Goal: Information Seeking & Learning: Learn about a topic

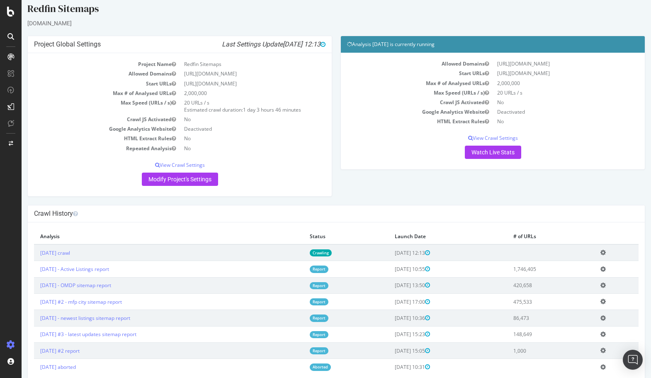
scroll to position [7, 0]
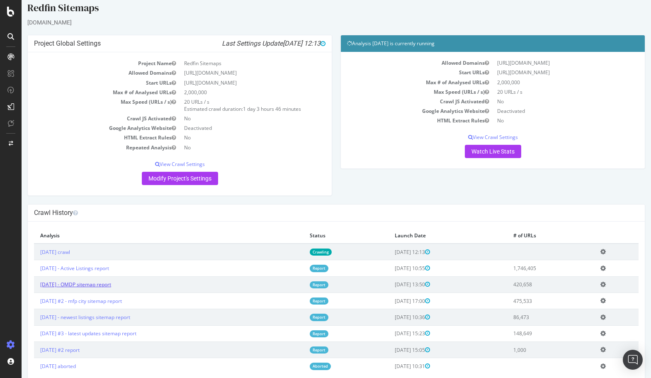
click at [111, 283] on link "[DATE] - OMDP sitemap report" at bounding box center [75, 284] width 71 height 7
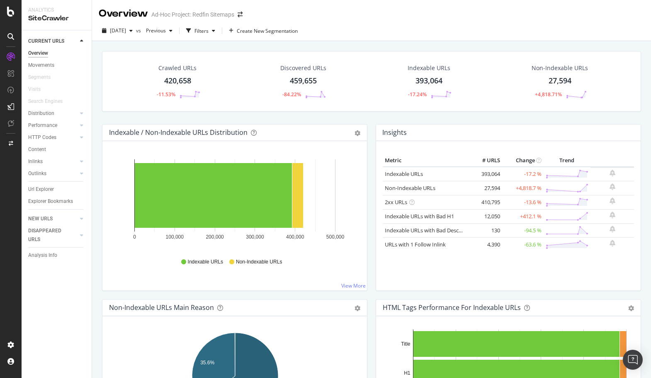
click at [568, 80] on div "27,594" at bounding box center [559, 80] width 23 height 11
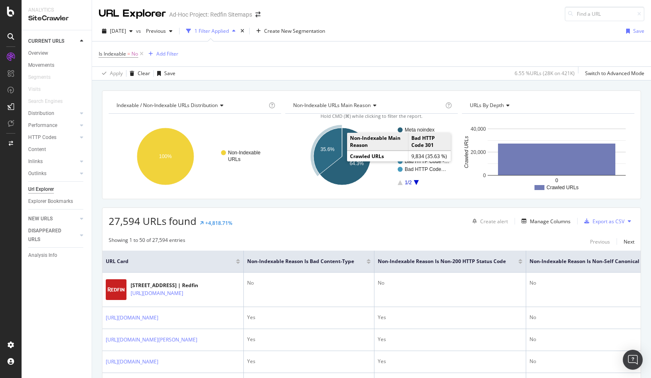
click at [332, 147] on text "35.6%" at bounding box center [327, 149] width 14 height 6
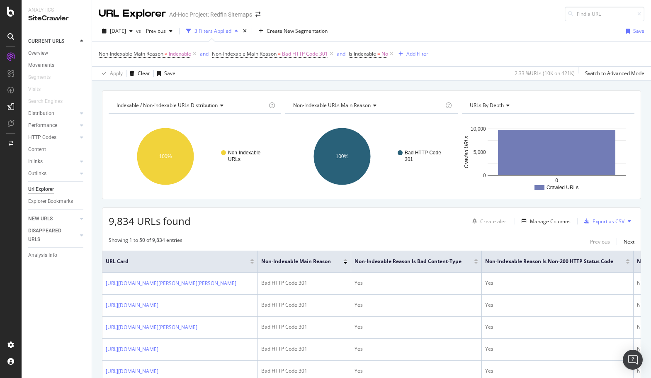
click at [391, 211] on div "9,834 URLs found Create alert Manage Columns Export as CSV" at bounding box center [371, 218] width 538 height 20
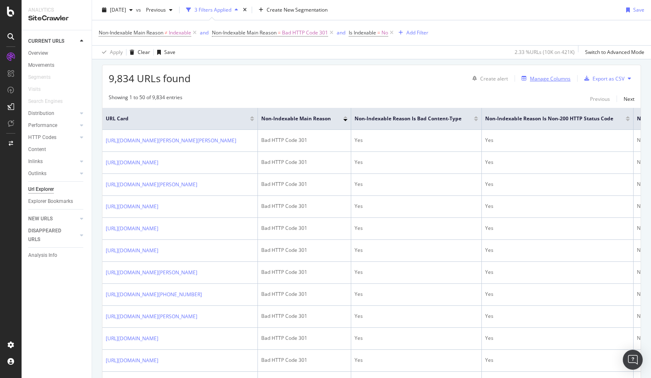
click at [541, 79] on div "Manage Columns" at bounding box center [550, 78] width 41 height 7
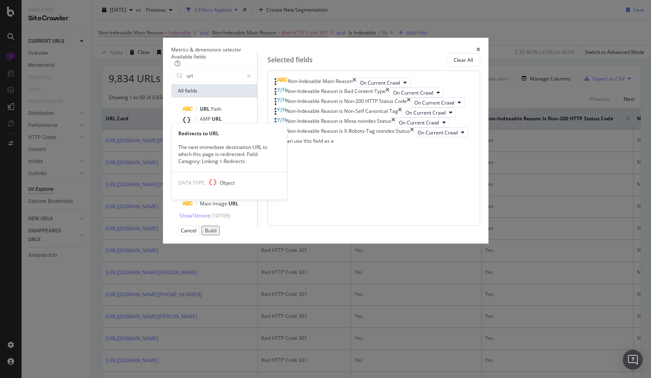
type input "url"
click at [200, 144] on span "Redirects" at bounding box center [211, 140] width 23 height 7
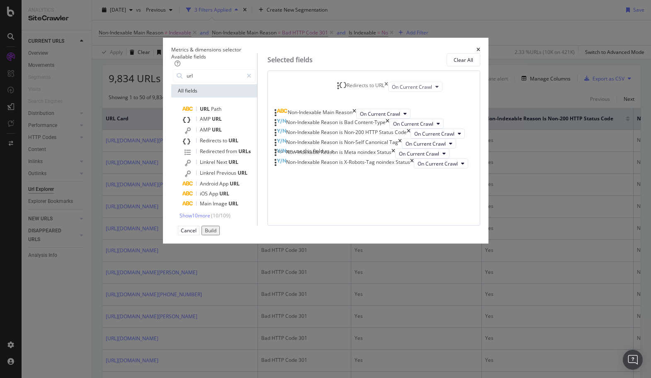
drag, startPoint x: 433, startPoint y: 296, endPoint x: 426, endPoint y: 89, distance: 207.4
click at [427, 89] on body "Analytics SiteCrawler CURRENT URLS Overview Movements Segments Visits Search En…" at bounding box center [325, 189] width 651 height 378
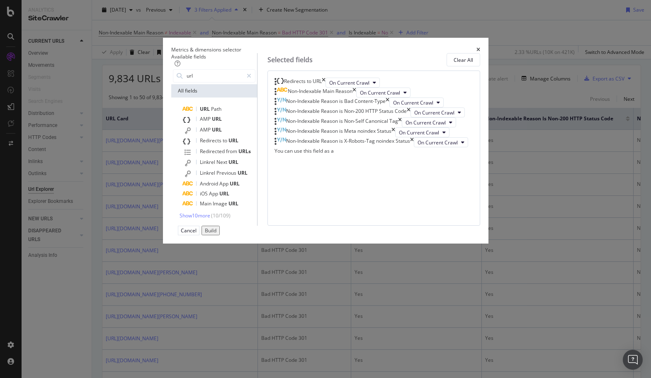
click at [216, 234] on div "Build" at bounding box center [211, 230] width 12 height 7
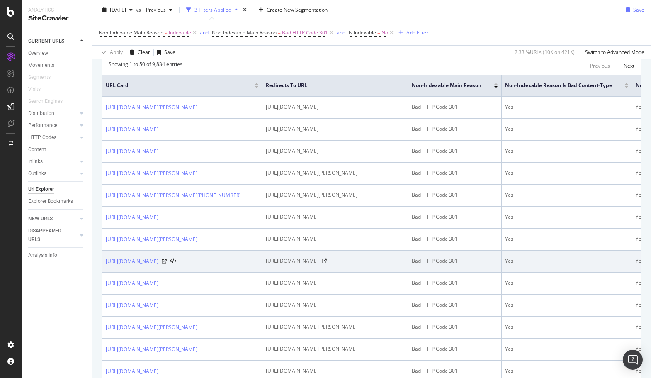
scroll to position [176, 0]
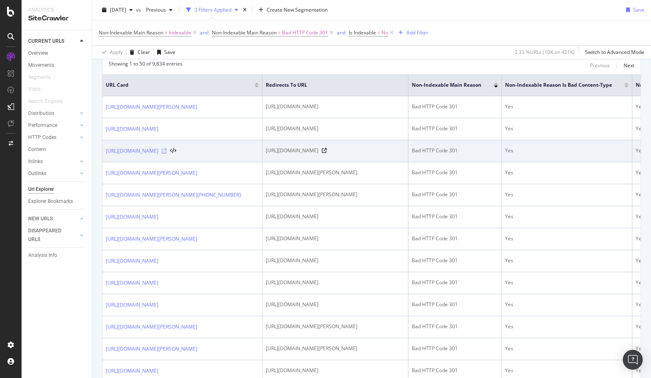
click at [167, 153] on icon at bounding box center [164, 150] width 5 height 5
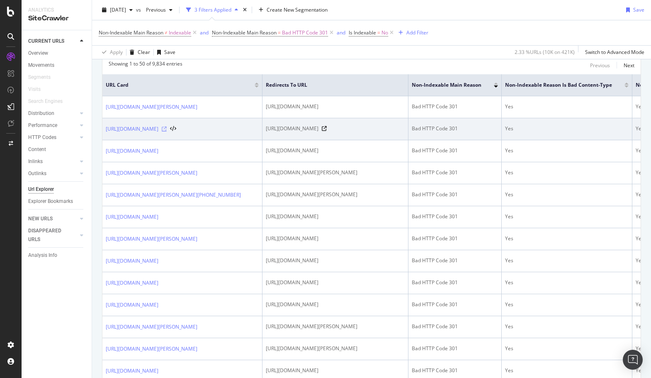
click at [167, 131] on icon at bounding box center [164, 128] width 5 height 5
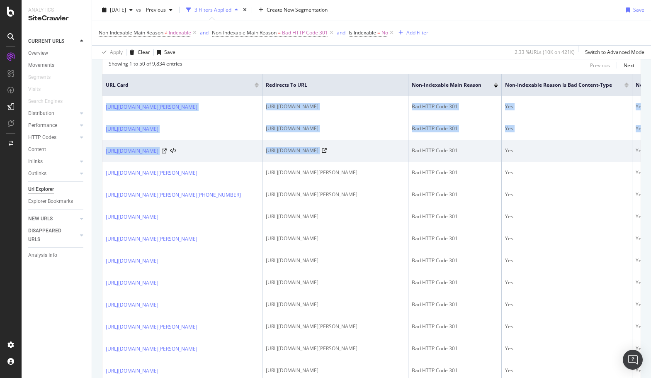
drag, startPoint x: 145, startPoint y: 109, endPoint x: 508, endPoint y: 178, distance: 369.6
copy tbody "[URL][DOMAIN_NAME][PERSON_NAME] [URL][DOMAIN_NAME] Bad HTTP Code 301 Yes Yes No…"
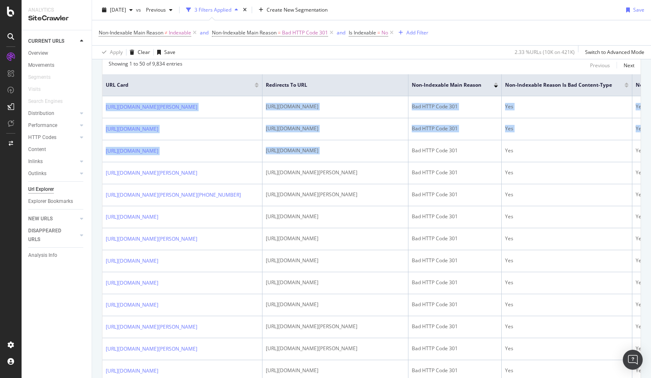
scroll to position [177, 0]
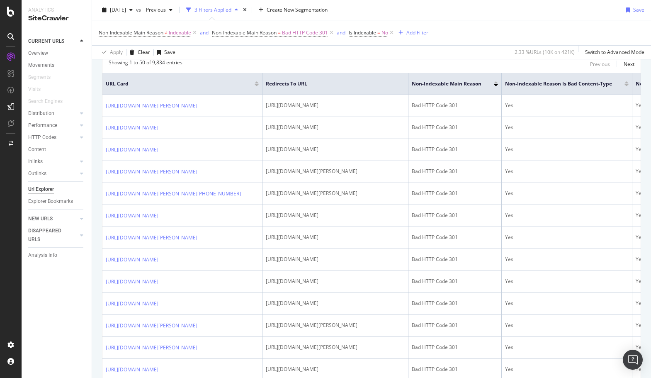
click at [465, 60] on div "Showing 1 to 50 of 9,834 entries Previous Next" at bounding box center [371, 64] width 538 height 10
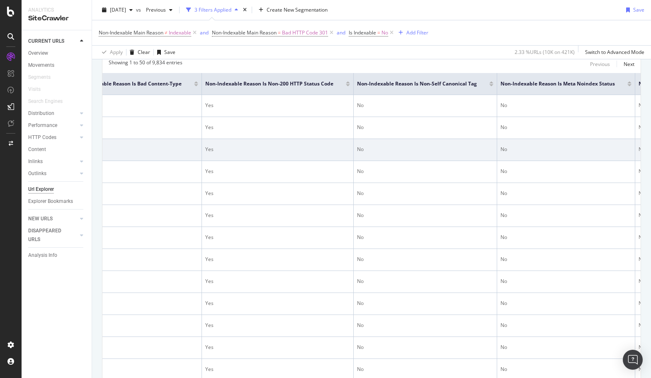
scroll to position [0, 0]
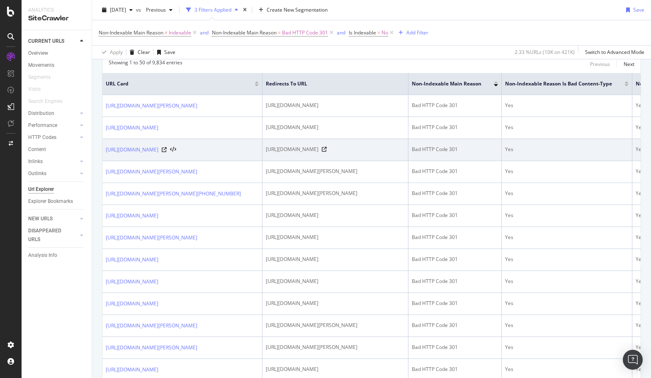
drag, startPoint x: 340, startPoint y: 101, endPoint x: 382, endPoint y: 161, distance: 73.5
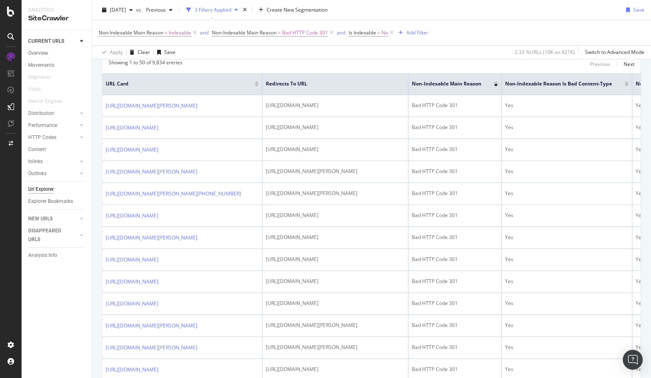
click at [371, 61] on div "Showing 1 to 50 of 9,834 entries Previous Next" at bounding box center [371, 64] width 538 height 10
click at [39, 149] on div "Content" at bounding box center [37, 149] width 18 height 9
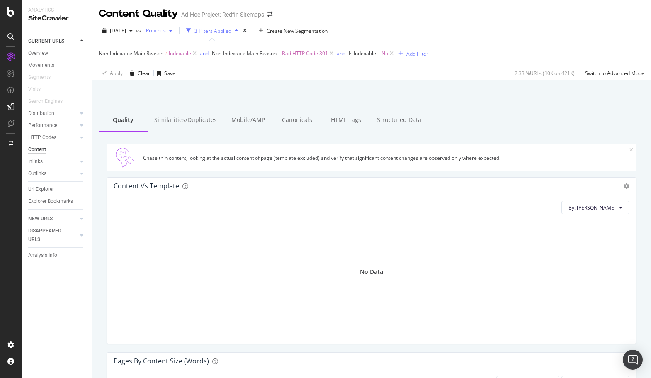
click at [172, 31] on icon "button" at bounding box center [170, 30] width 3 height 5
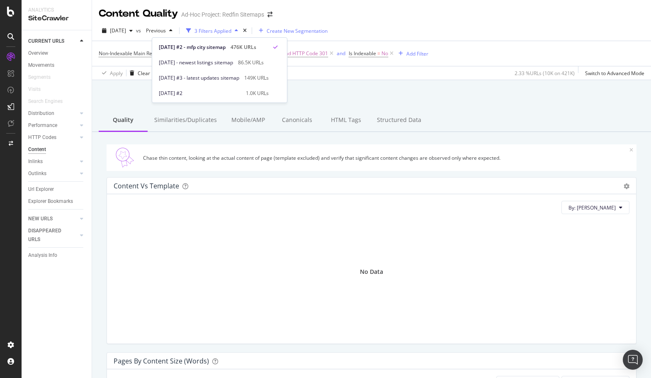
click at [285, 32] on span "Create New Segmentation" at bounding box center [297, 30] width 61 height 7
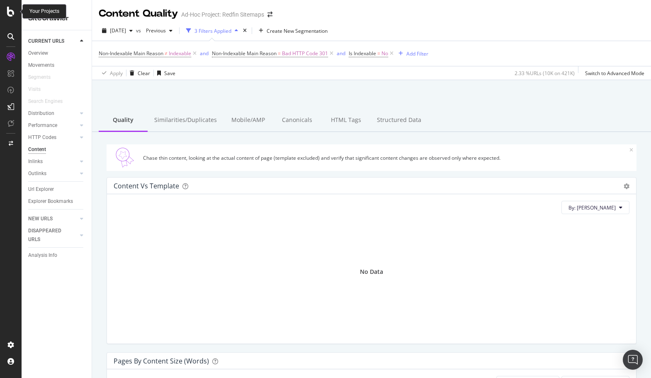
click at [11, 12] on icon at bounding box center [10, 12] width 7 height 10
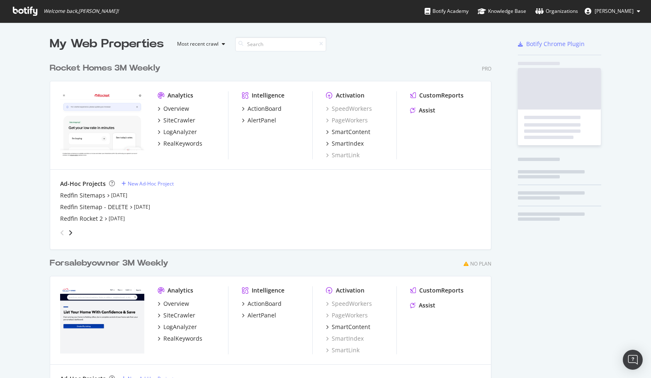
scroll to position [378, 651]
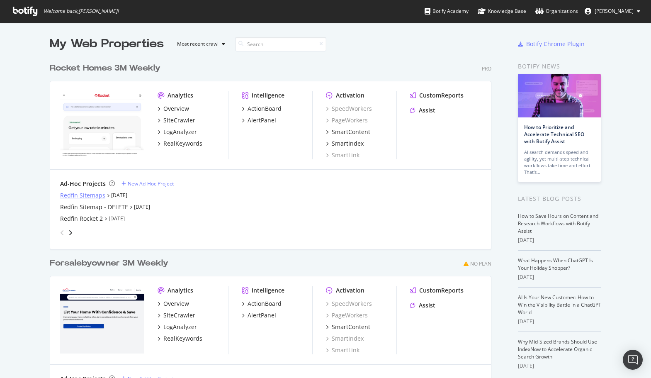
click at [94, 194] on div "Redfin Sitemaps" at bounding box center [82, 195] width 45 height 8
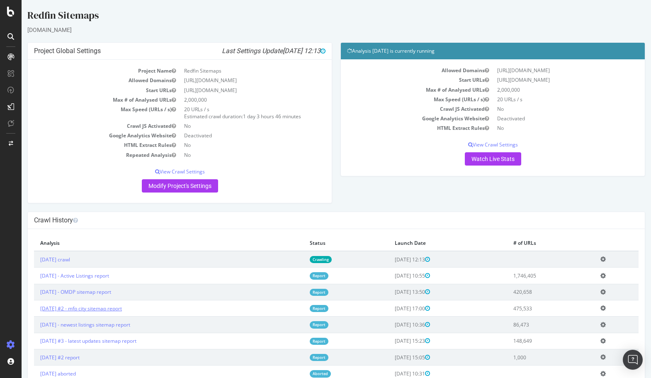
scroll to position [27, 0]
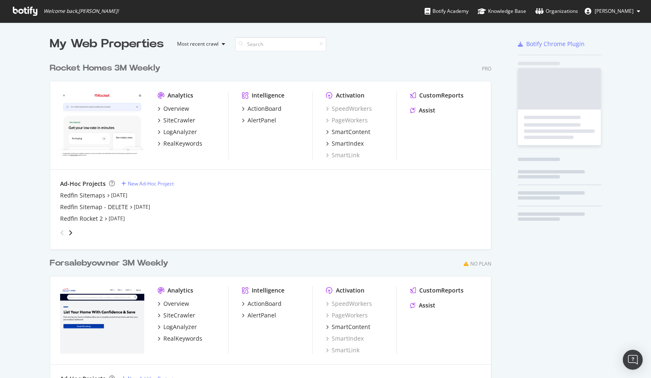
scroll to position [378, 651]
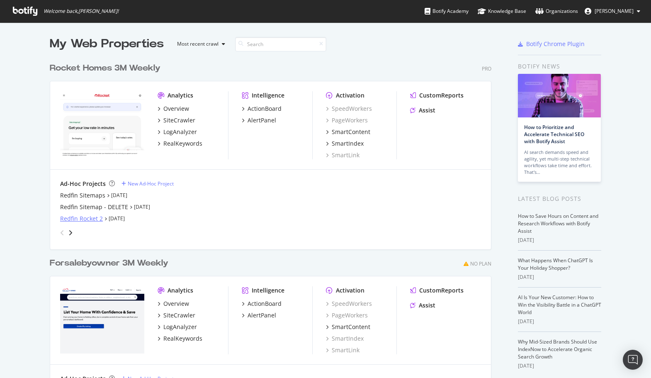
click at [82, 221] on div "Redfin Rocket 2" at bounding box center [81, 218] width 43 height 8
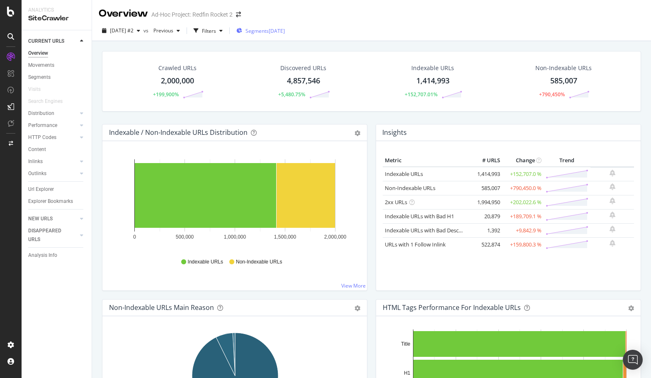
click at [285, 30] on div "[DATE]" at bounding box center [277, 30] width 16 height 7
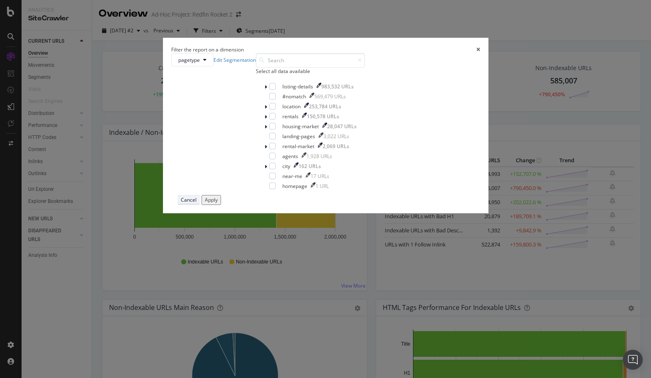
click at [197, 203] on div "Cancel" at bounding box center [189, 199] width 16 height 7
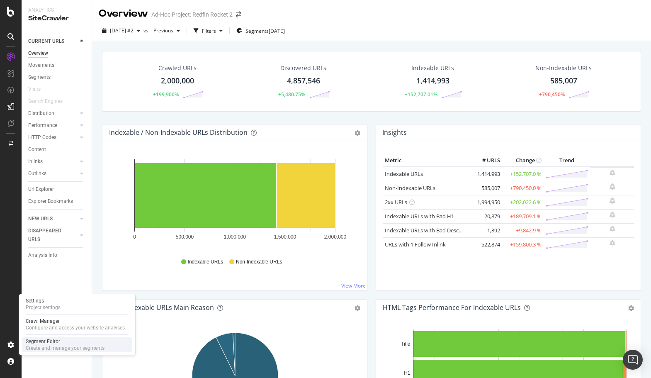
click at [41, 346] on div "Create and manage your segments" at bounding box center [65, 348] width 79 height 7
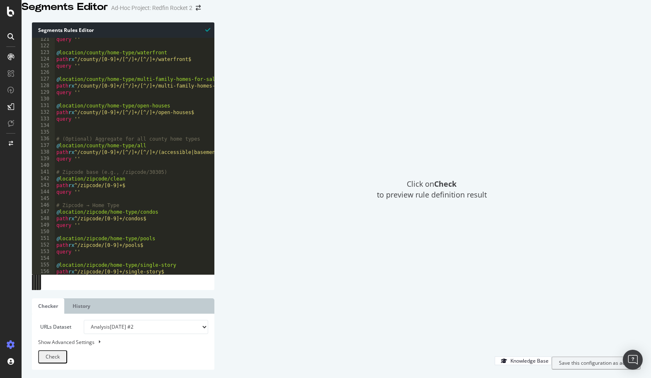
scroll to position [809, 0]
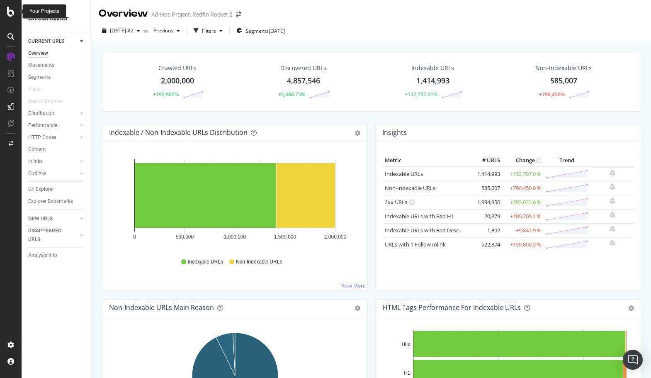
click at [9, 10] on icon at bounding box center [10, 12] width 7 height 10
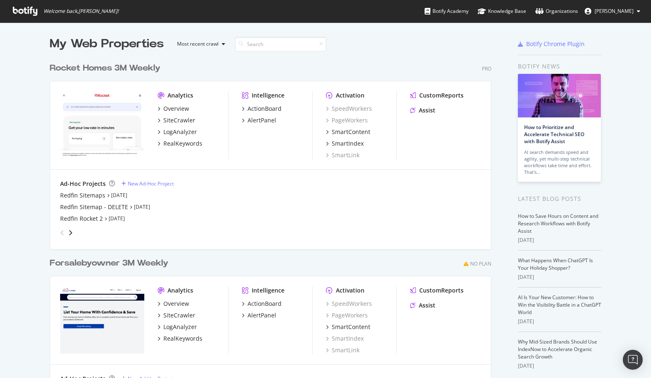
scroll to position [378, 651]
click at [199, 195] on div "Redfin Sitemaps [DATE]" at bounding box center [270, 195] width 421 height 8
click at [51, 205] on div "Ad-Hoc Projects New Ad-Hoc Project Redfin Sitemaps [DATE] Redfin Sitemap - DELE…" at bounding box center [270, 210] width 441 height 80
click at [75, 195] on div "Redfin Sitemaps" at bounding box center [82, 195] width 45 height 8
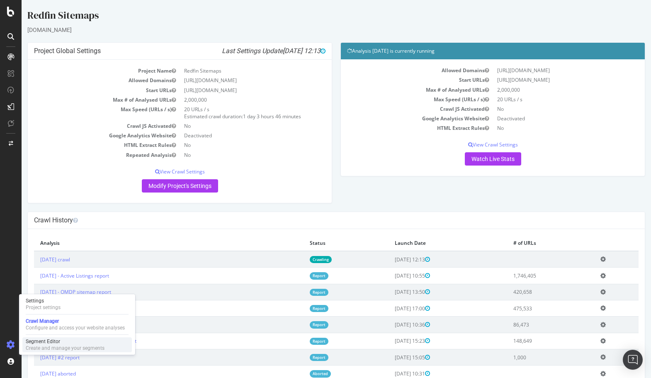
click at [39, 345] on div "Create and manage your segments" at bounding box center [65, 348] width 79 height 7
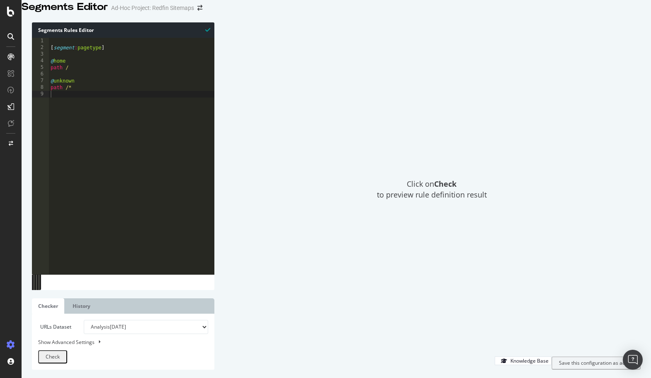
click at [8, 15] on icon at bounding box center [10, 12] width 7 height 10
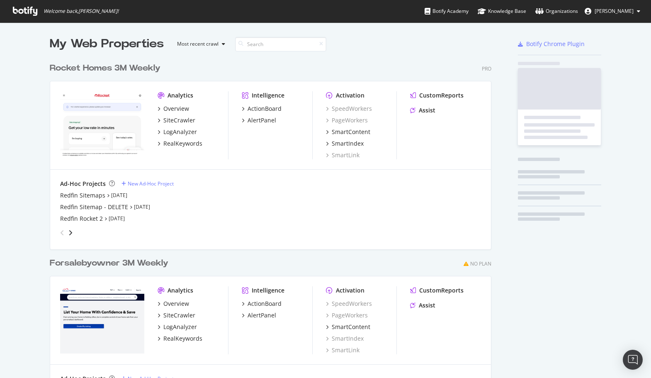
scroll to position [378, 651]
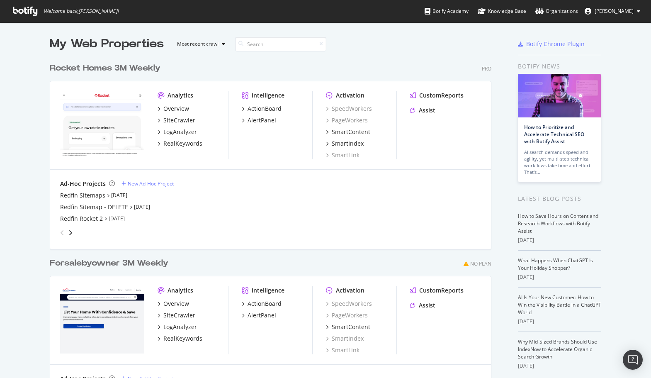
click at [22, 199] on div "My Web Properties Most recent crawl Rocket Homes 3M Weekly Pro Analytics Overvi…" at bounding box center [325, 231] width 651 height 418
click at [88, 193] on div "Redfin Sitemaps" at bounding box center [82, 195] width 45 height 8
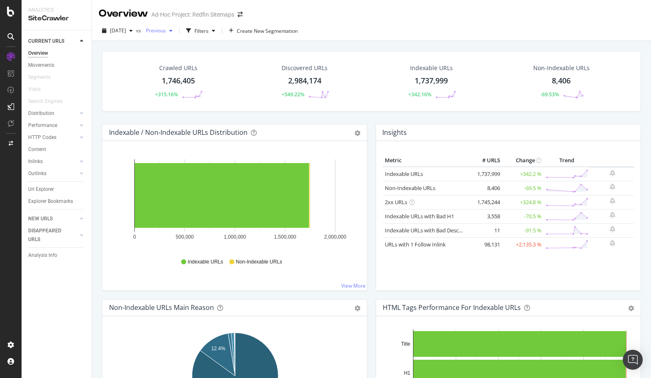
click at [176, 32] on div "button" at bounding box center [171, 30] width 10 height 5
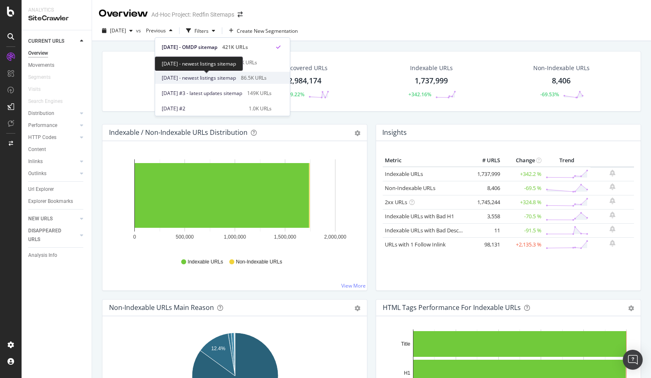
click at [216, 76] on span "[DATE] - newest listings sitemap" at bounding box center [199, 77] width 74 height 7
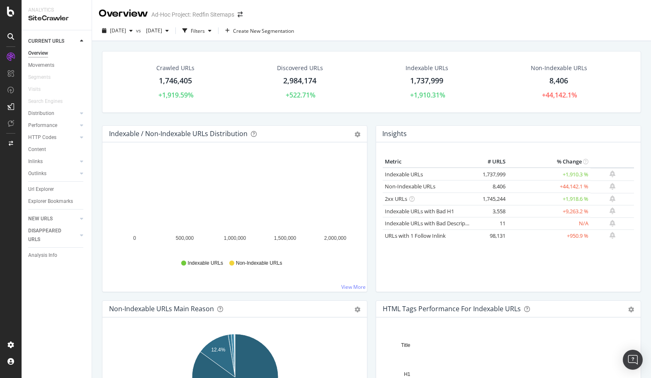
scroll to position [6, 0]
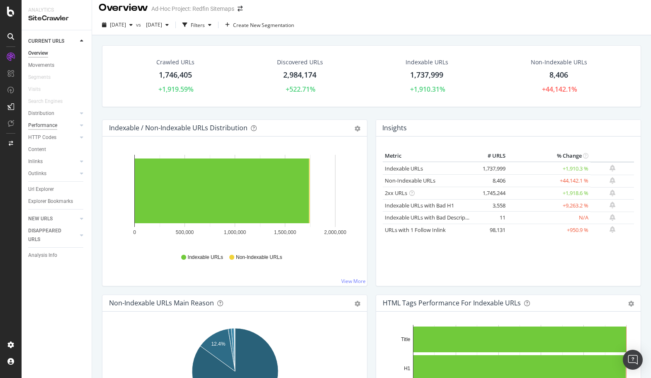
click at [51, 123] on div "Performance" at bounding box center [42, 125] width 29 height 9
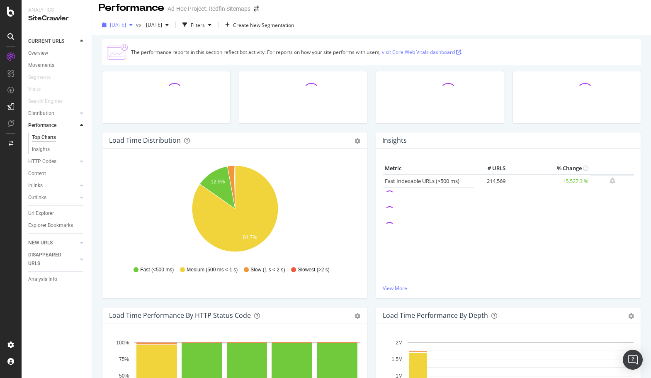
click at [133, 26] on icon "button" at bounding box center [130, 24] width 3 height 5
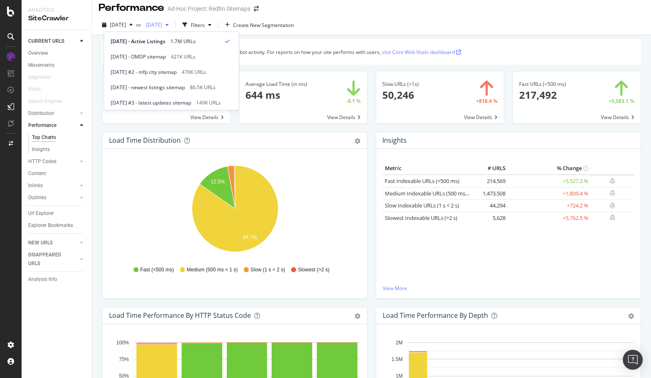
click at [169, 25] on icon "button" at bounding box center [166, 24] width 3 height 5
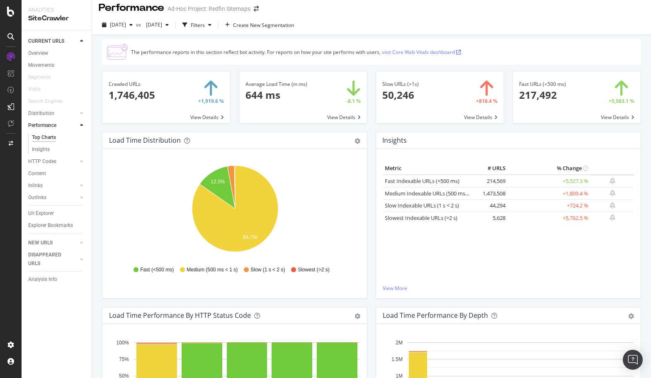
click at [466, 39] on div "The performance reports in this section reflect bot activity. For reports on ho…" at bounding box center [371, 52] width 539 height 26
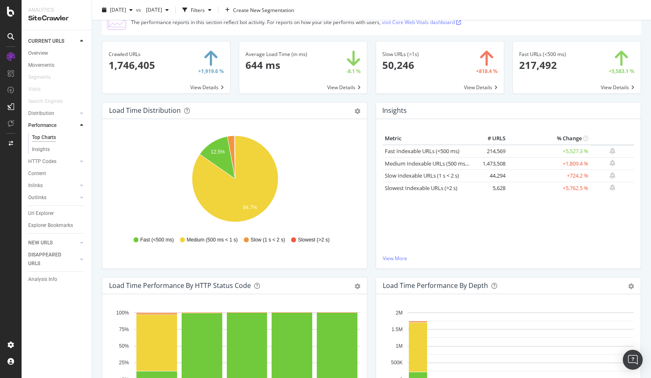
scroll to position [23, 0]
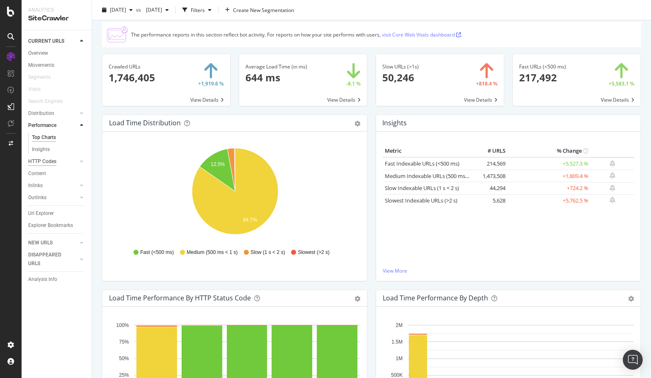
click at [43, 164] on div "HTTP Codes" at bounding box center [42, 161] width 28 height 9
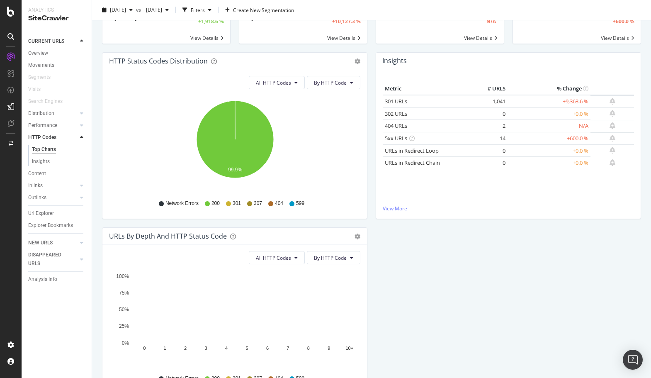
scroll to position [73, 0]
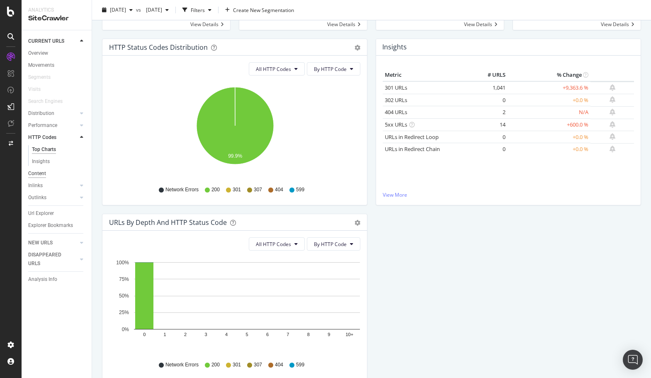
click at [42, 172] on div "Content" at bounding box center [37, 173] width 18 height 9
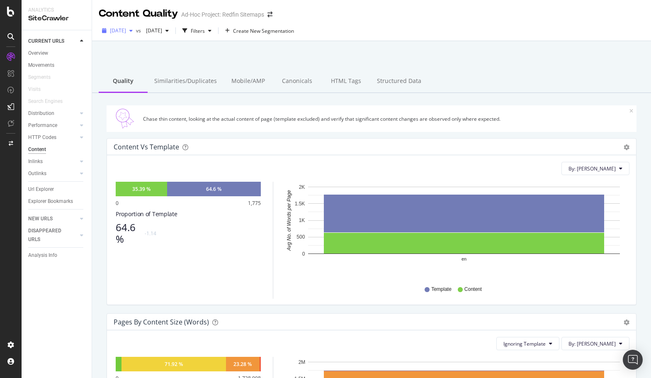
click at [133, 30] on icon "button" at bounding box center [130, 30] width 3 height 5
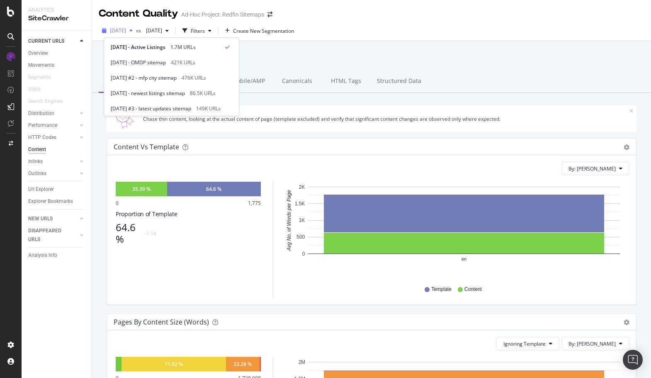
click at [133, 30] on icon "button" at bounding box center [130, 30] width 3 height 5
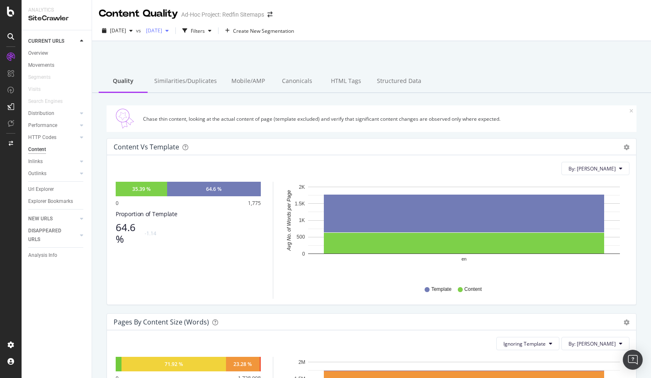
click at [169, 30] on icon "button" at bounding box center [166, 30] width 3 height 5
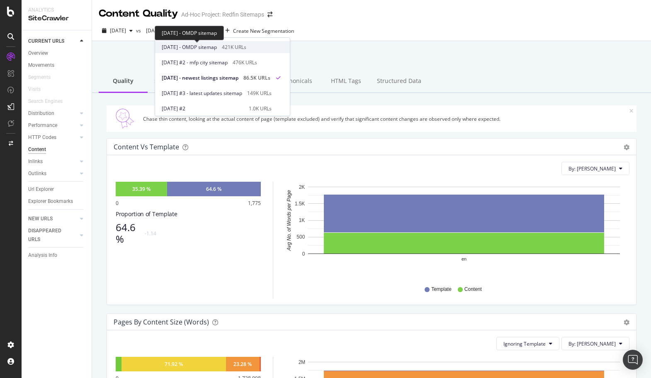
click at [206, 49] on span "[DATE] - OMDP sitemap" at bounding box center [189, 47] width 55 height 7
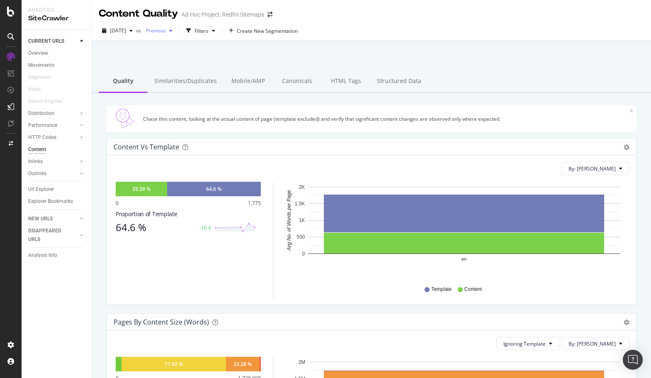
click at [176, 30] on div "button" at bounding box center [171, 30] width 10 height 5
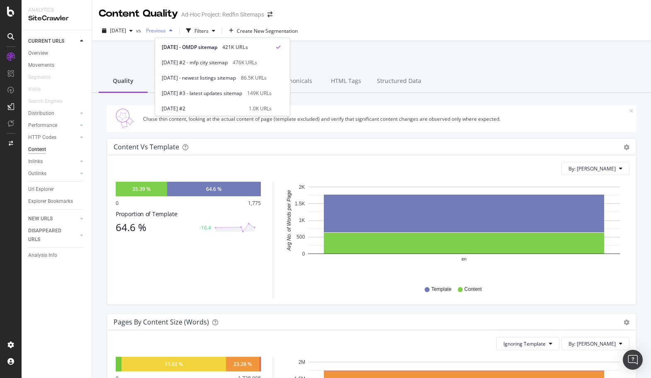
click at [176, 30] on div "button" at bounding box center [171, 30] width 10 height 5
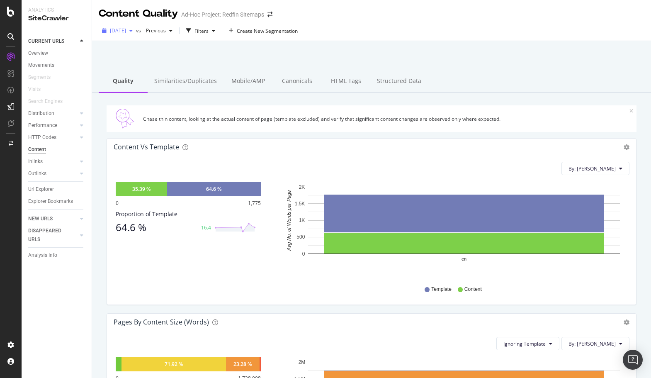
click at [136, 31] on div "button" at bounding box center [131, 30] width 10 height 5
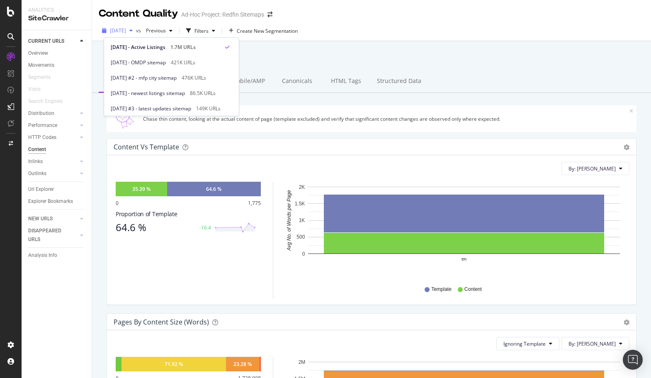
click at [136, 31] on div "button" at bounding box center [131, 30] width 10 height 5
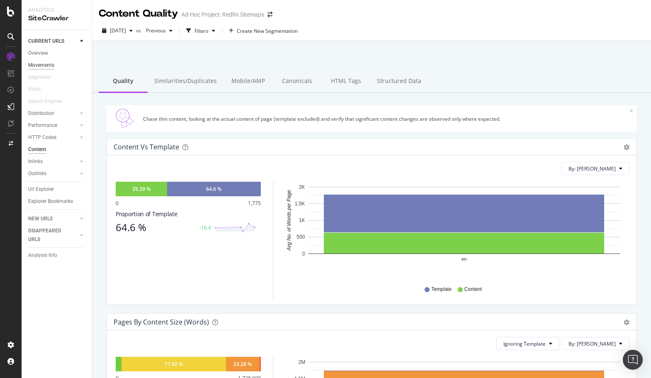
click at [49, 65] on div "Movements" at bounding box center [41, 65] width 26 height 9
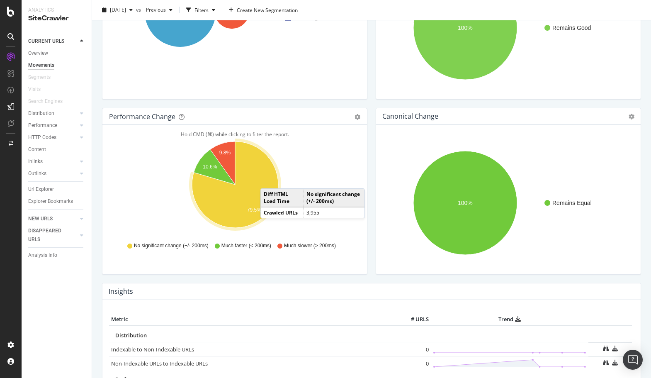
scroll to position [110, 0]
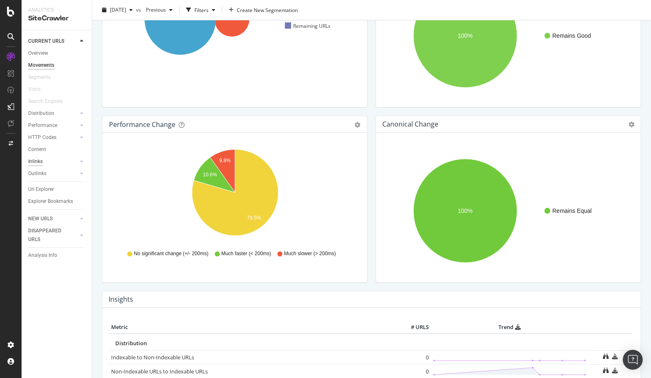
click at [36, 163] on div "Inlinks" at bounding box center [35, 161] width 15 height 9
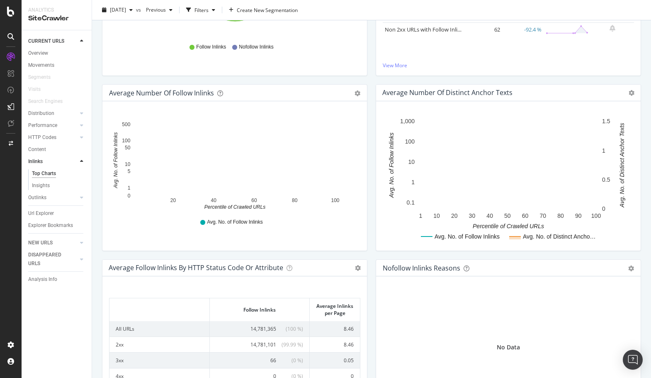
scroll to position [187, 0]
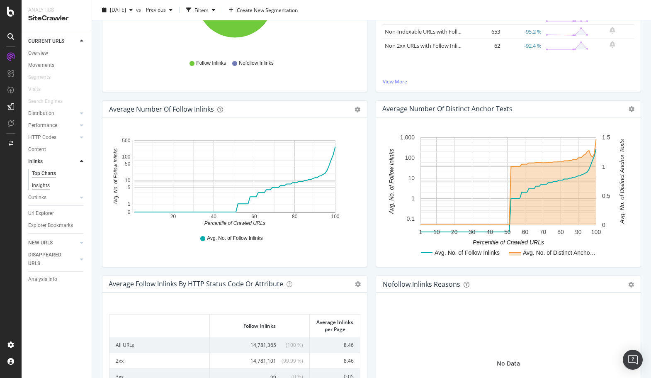
click at [43, 187] on div "Insights" at bounding box center [41, 185] width 18 height 9
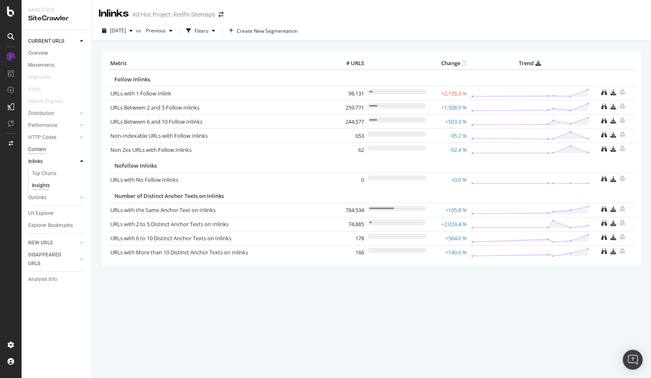
click at [39, 150] on div "Content" at bounding box center [37, 149] width 18 height 9
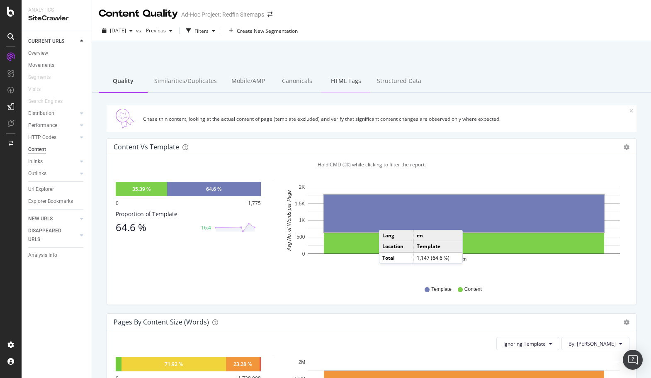
click at [338, 79] on div "HTML Tags" at bounding box center [345, 81] width 49 height 23
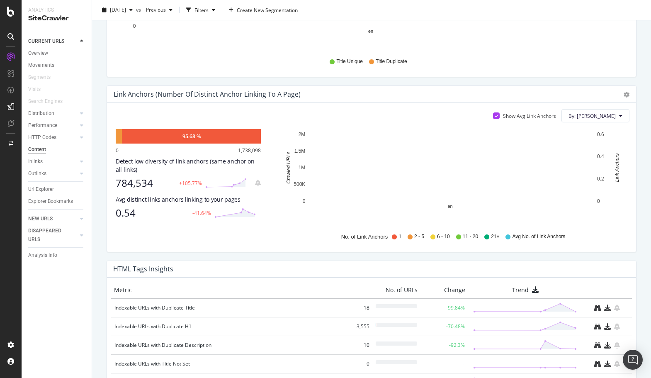
scroll to position [495, 0]
